Goal: Check status

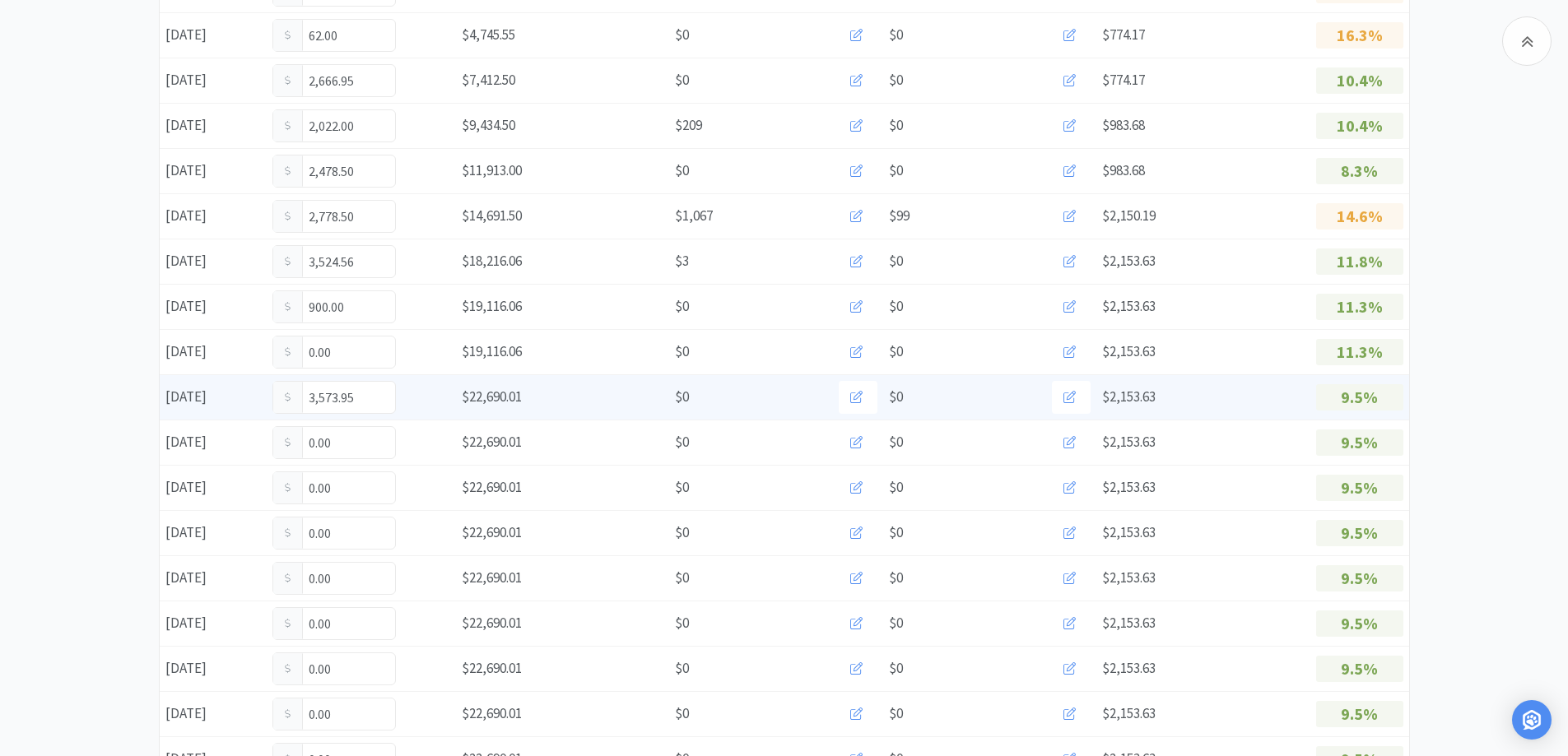
scroll to position [411, 0]
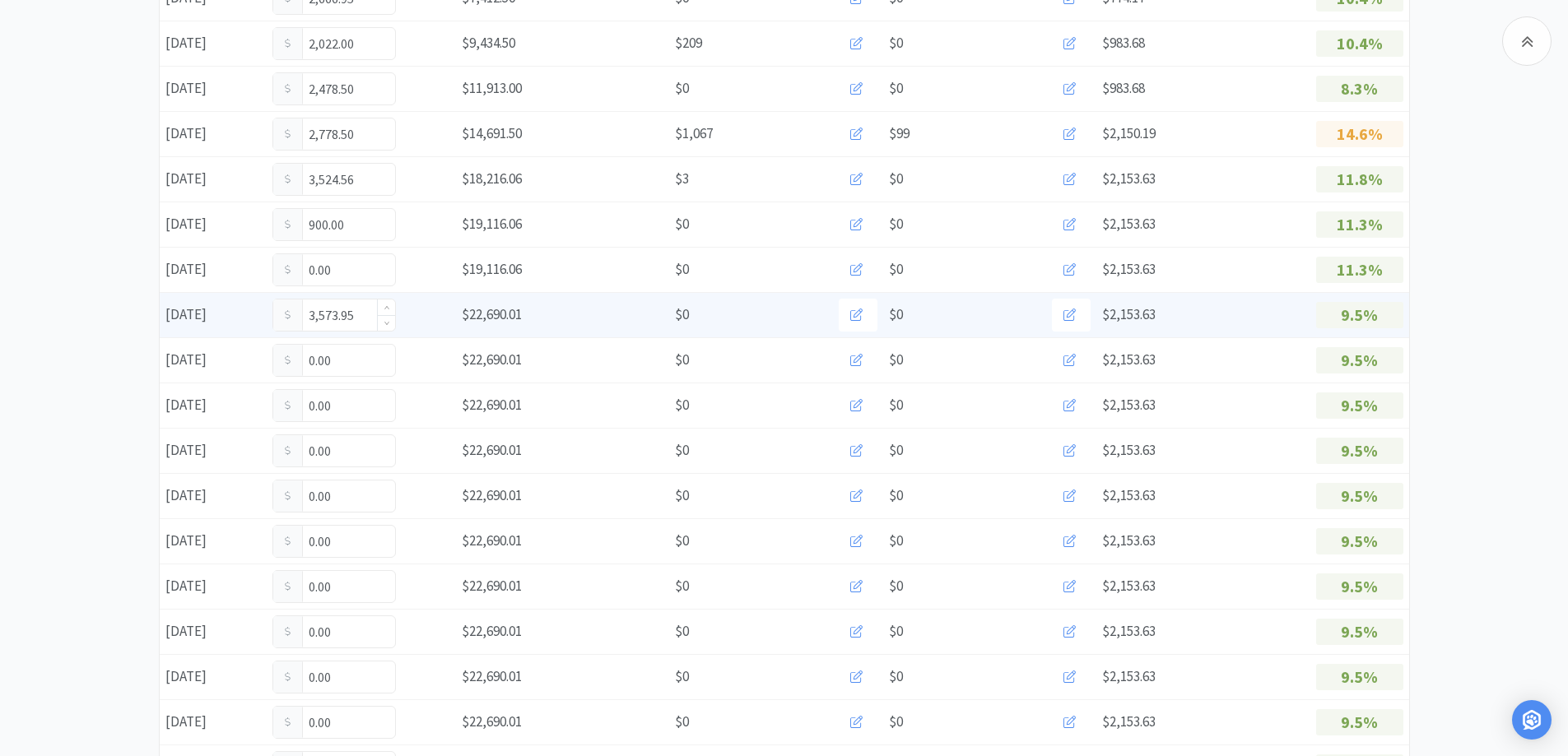
click at [360, 319] on input "3,573.95" at bounding box center [334, 315] width 122 height 31
type input "3"
type input "6"
type input "3,683.70"
